Goal: Transaction & Acquisition: Purchase product/service

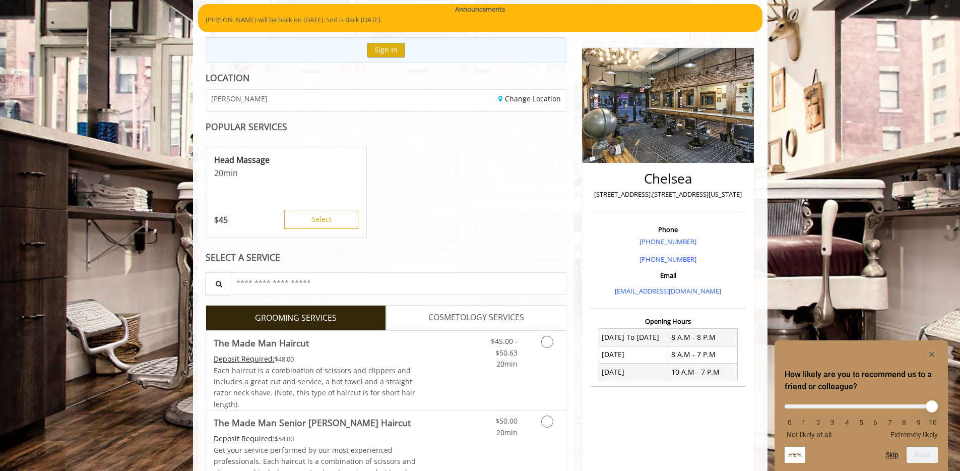
scroll to position [270, 0]
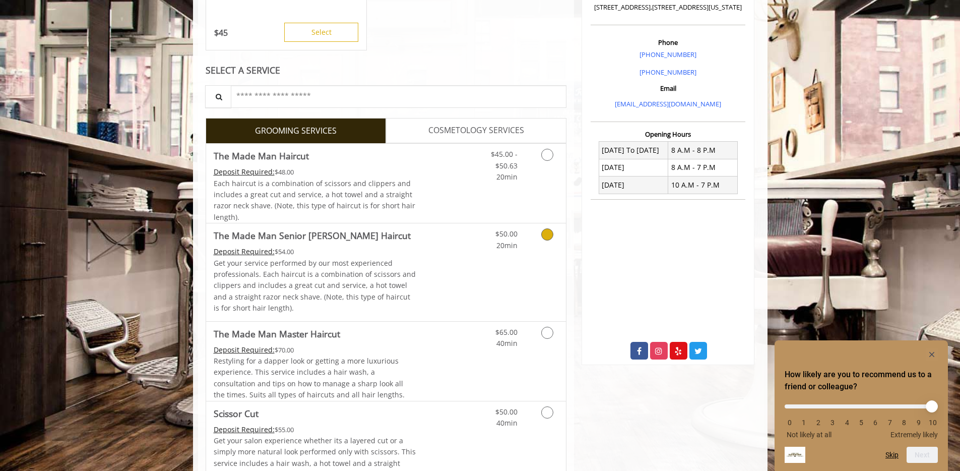
click at [451, 254] on link "Discounted Price" at bounding box center [446, 271] width 60 height 97
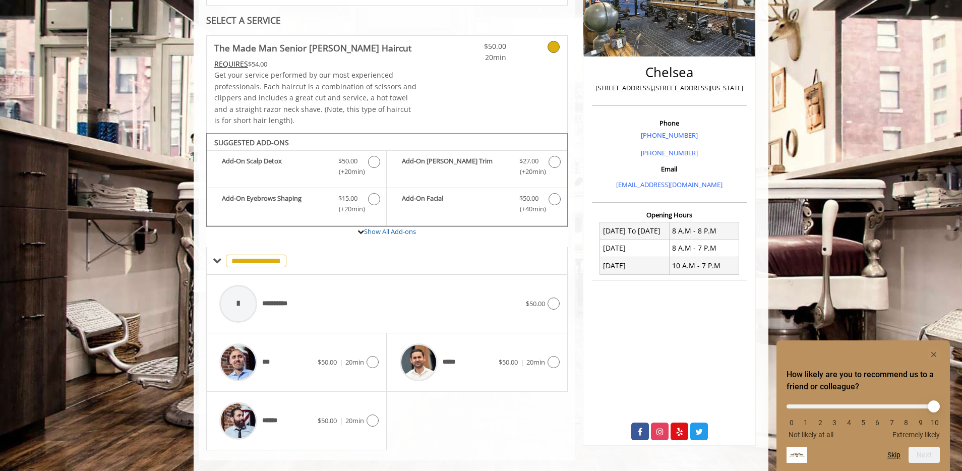
scroll to position [204, 0]
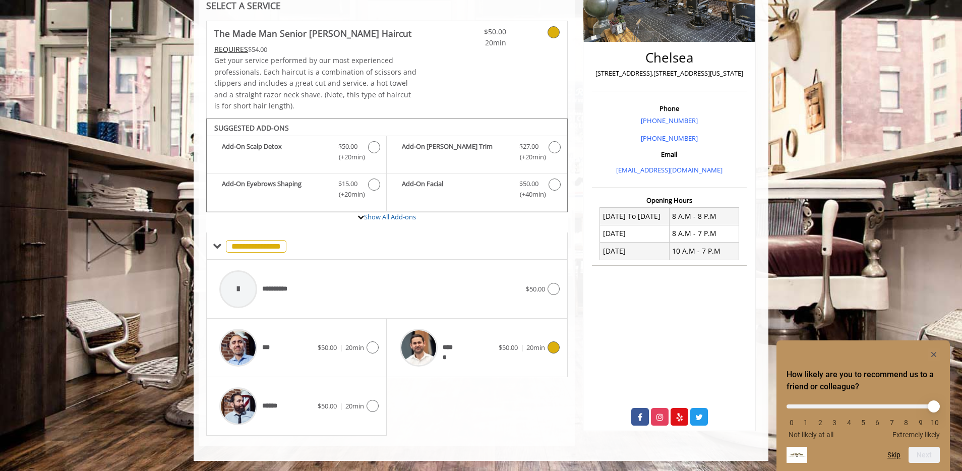
click at [440, 336] on div at bounding box center [419, 348] width 48 height 48
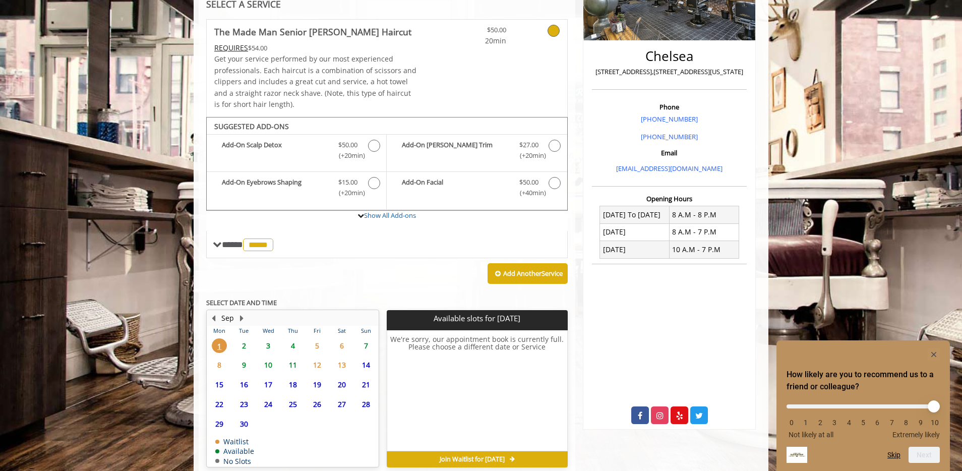
scroll to position [251, 0]
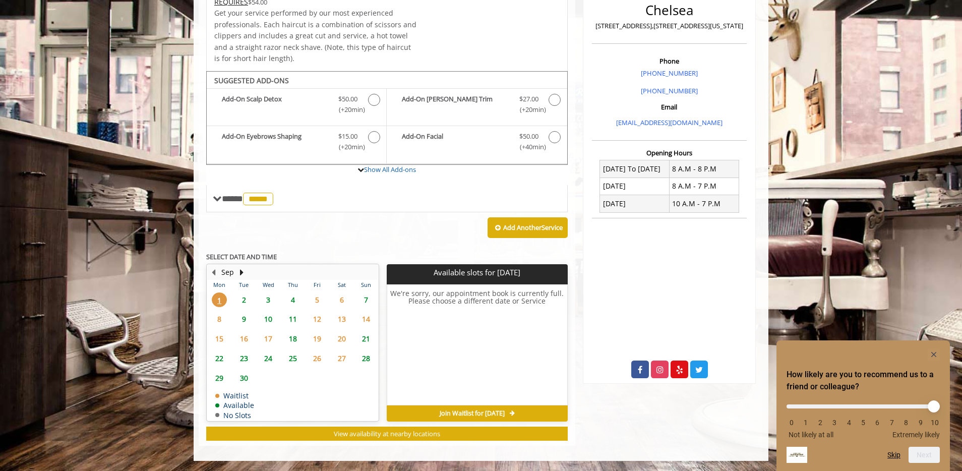
click at [240, 297] on span "2" at bounding box center [243, 299] width 15 height 15
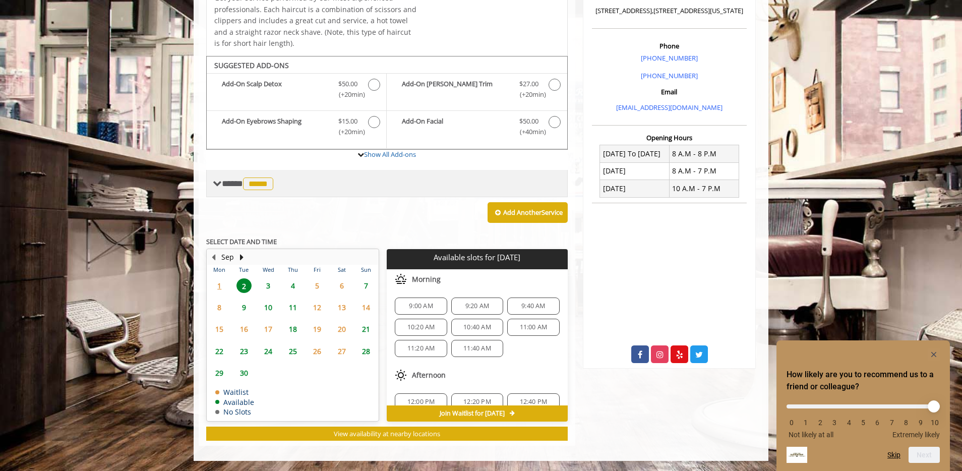
click at [253, 178] on span "*****" at bounding box center [258, 183] width 30 height 13
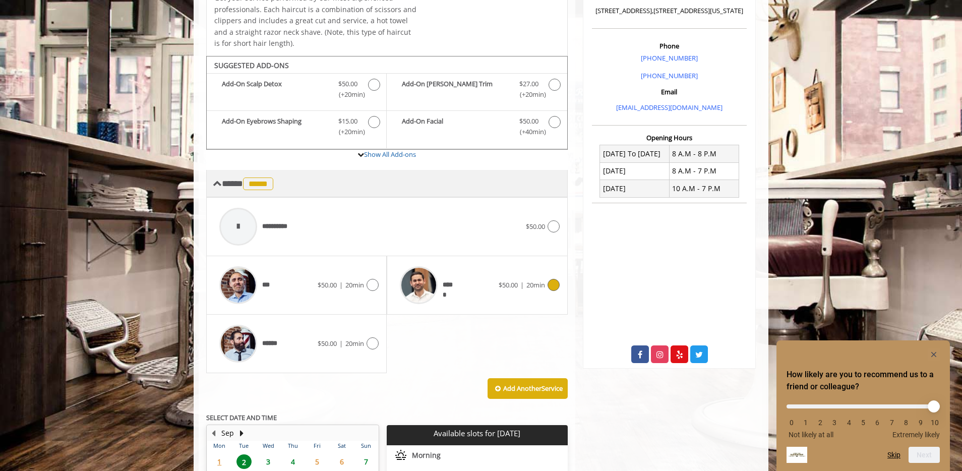
click at [233, 187] on span "**** ***** ********" at bounding box center [249, 183] width 54 height 9
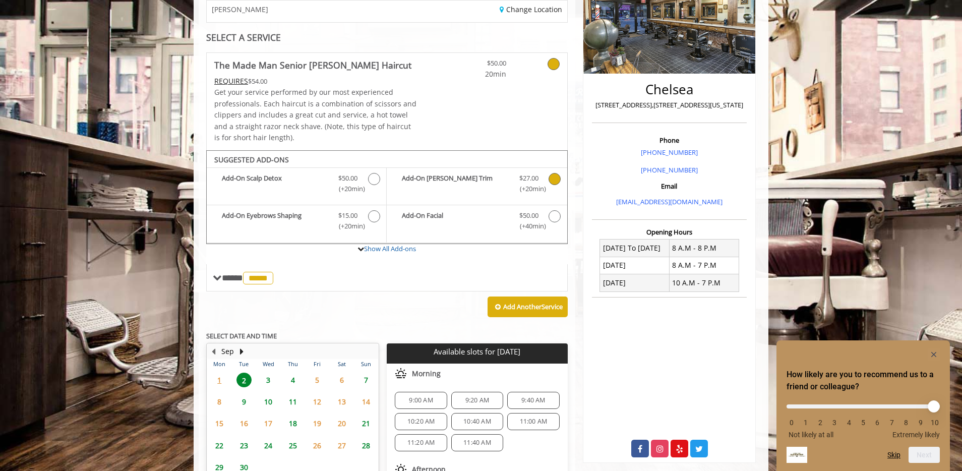
scroll to position [0, 0]
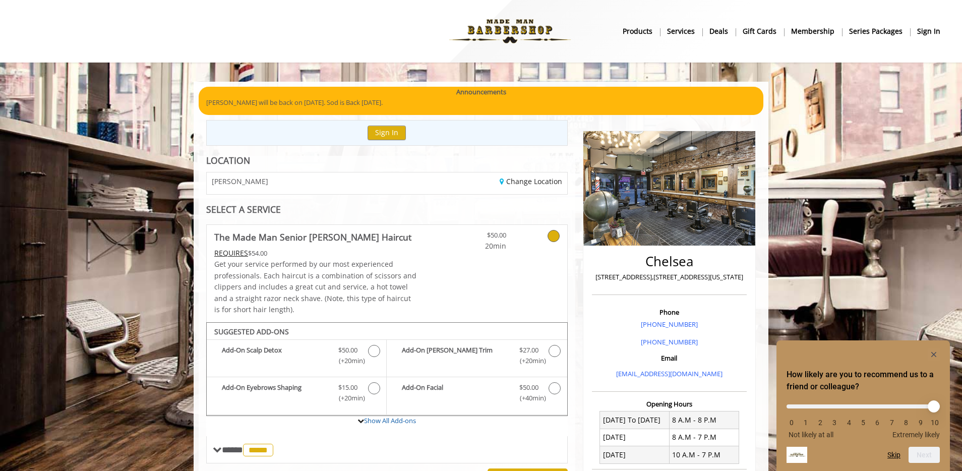
click at [727, 34] on b "Deals" at bounding box center [718, 31] width 19 height 11
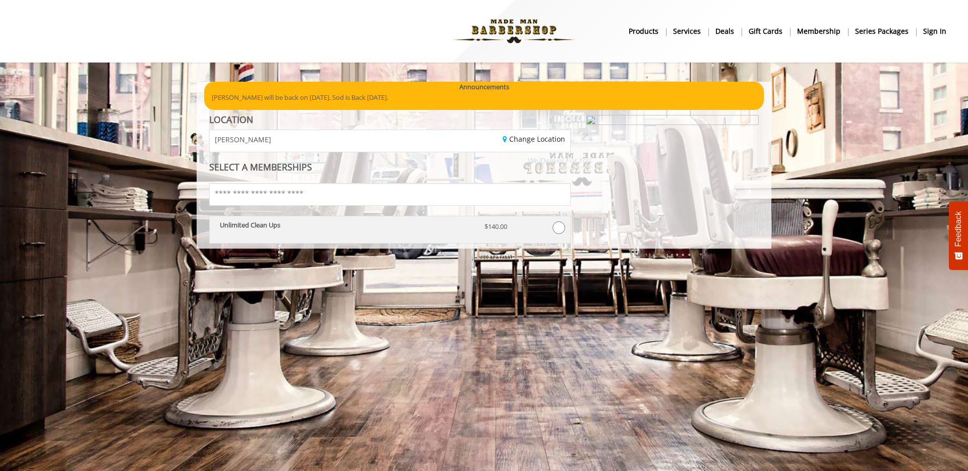
click at [335, 224] on p "Unlimited Clean Ups" at bounding box center [345, 224] width 250 height 7
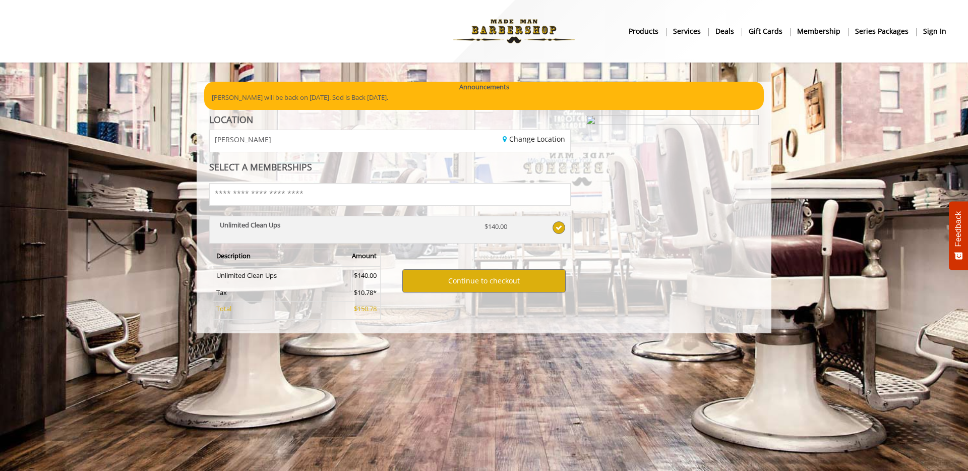
click at [224, 235] on div "Unlimited Clean Ups" at bounding box center [344, 230] width 265 height 18
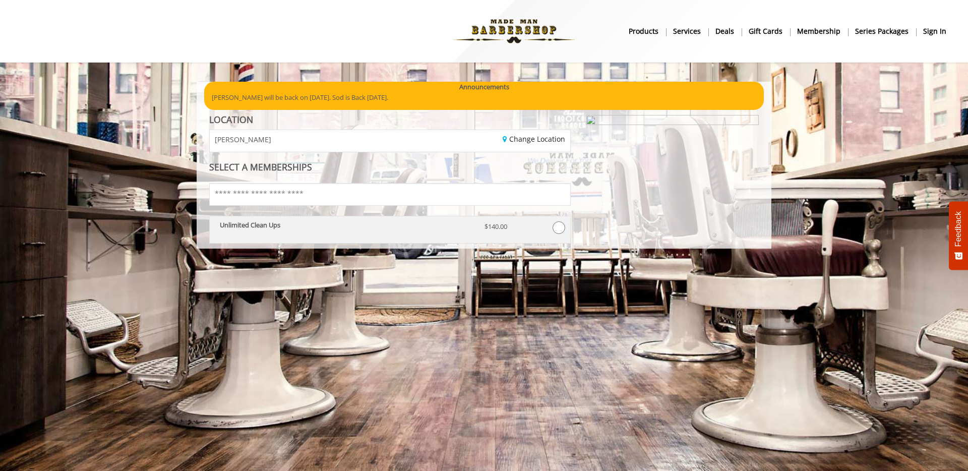
click at [224, 235] on div "Unlimited Clean Ups" at bounding box center [344, 230] width 265 height 18
